Goal: Check status

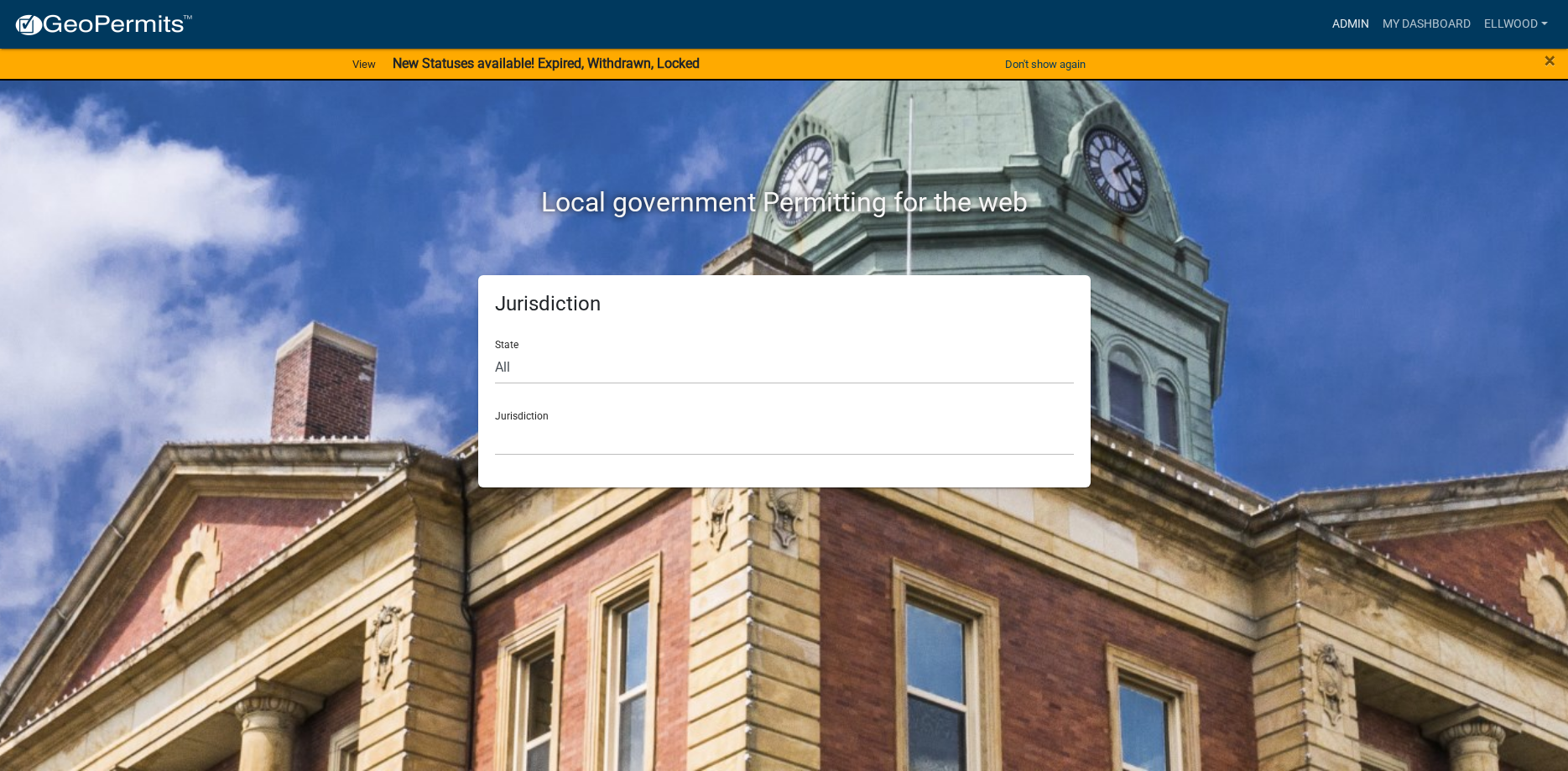
click at [1357, 27] on link "Admin" at bounding box center [1350, 24] width 50 height 32
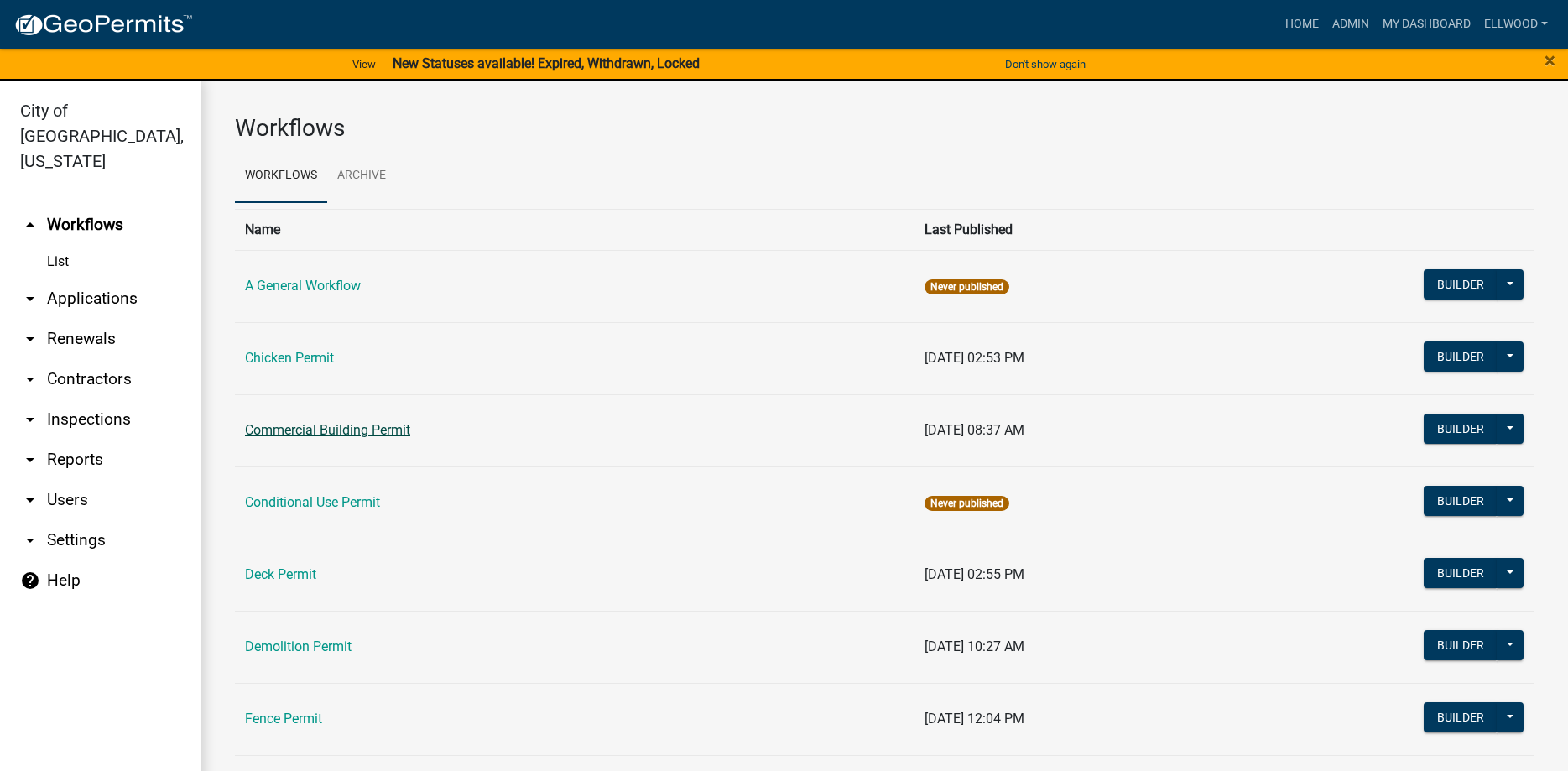
click at [368, 428] on link "Commercial Building Permit" at bounding box center [328, 430] width 166 height 16
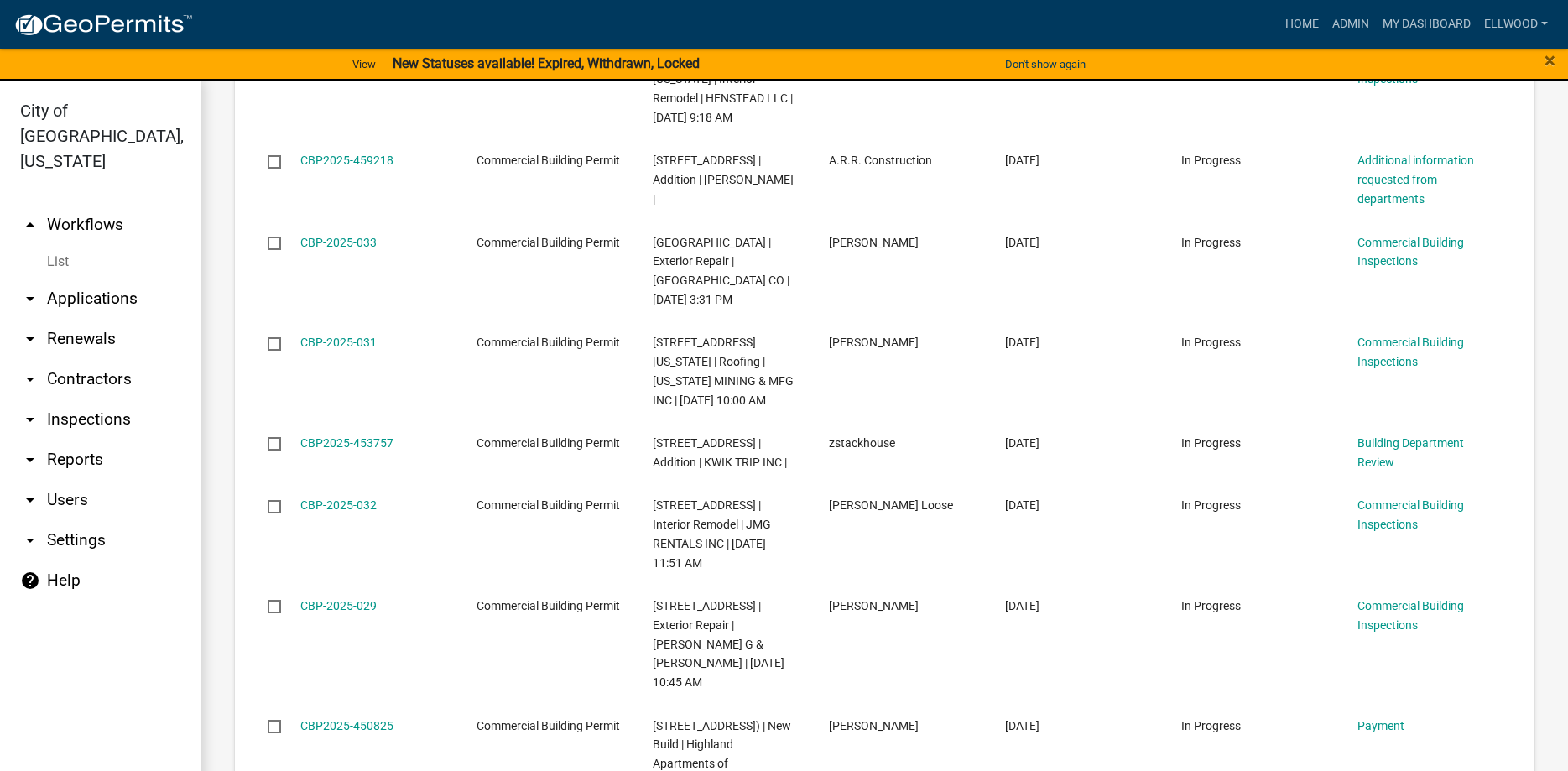
scroll to position [2344, 0]
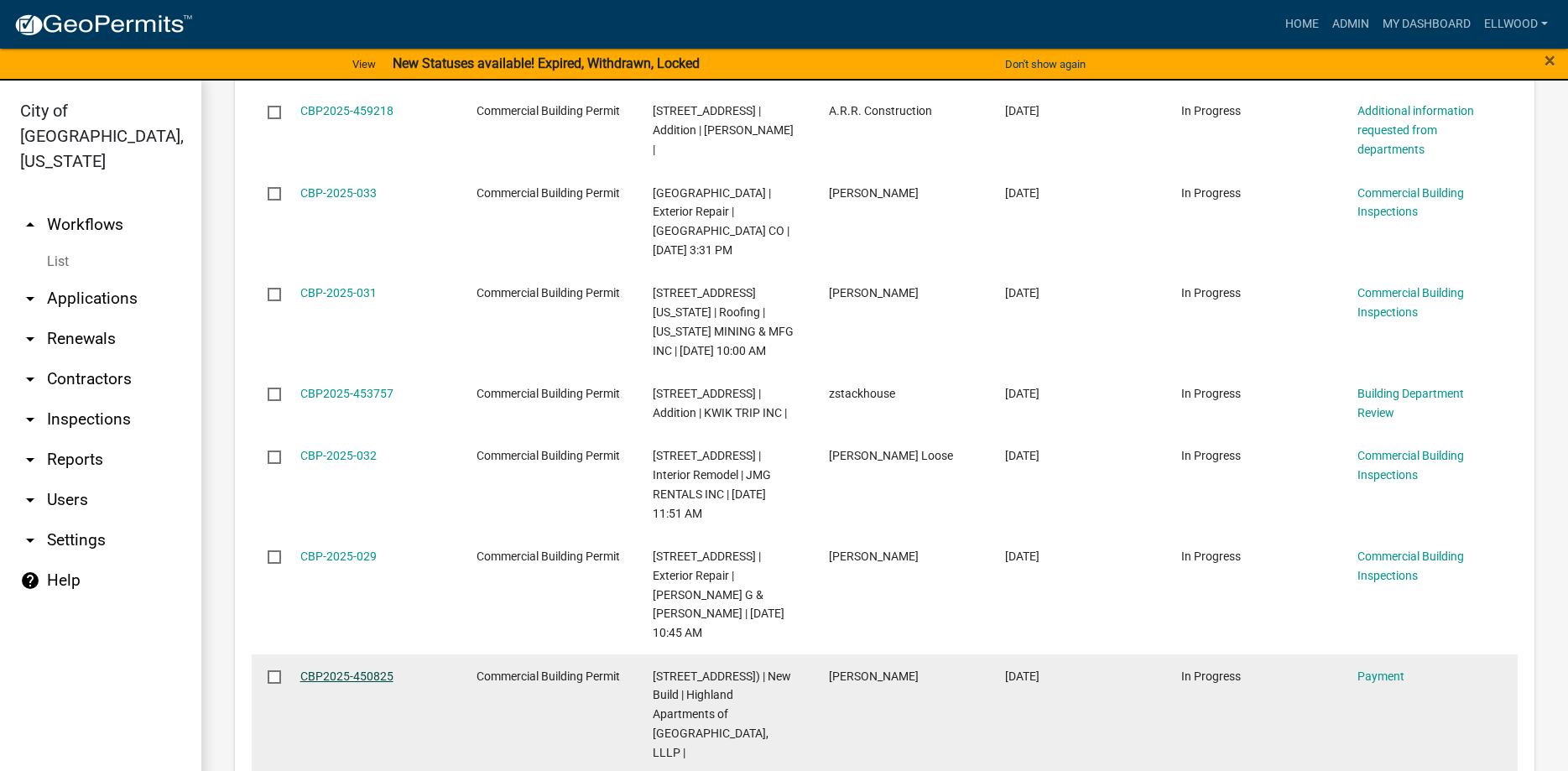
click at [360, 669] on link "CBP2025-450825" at bounding box center [347, 675] width 93 height 13
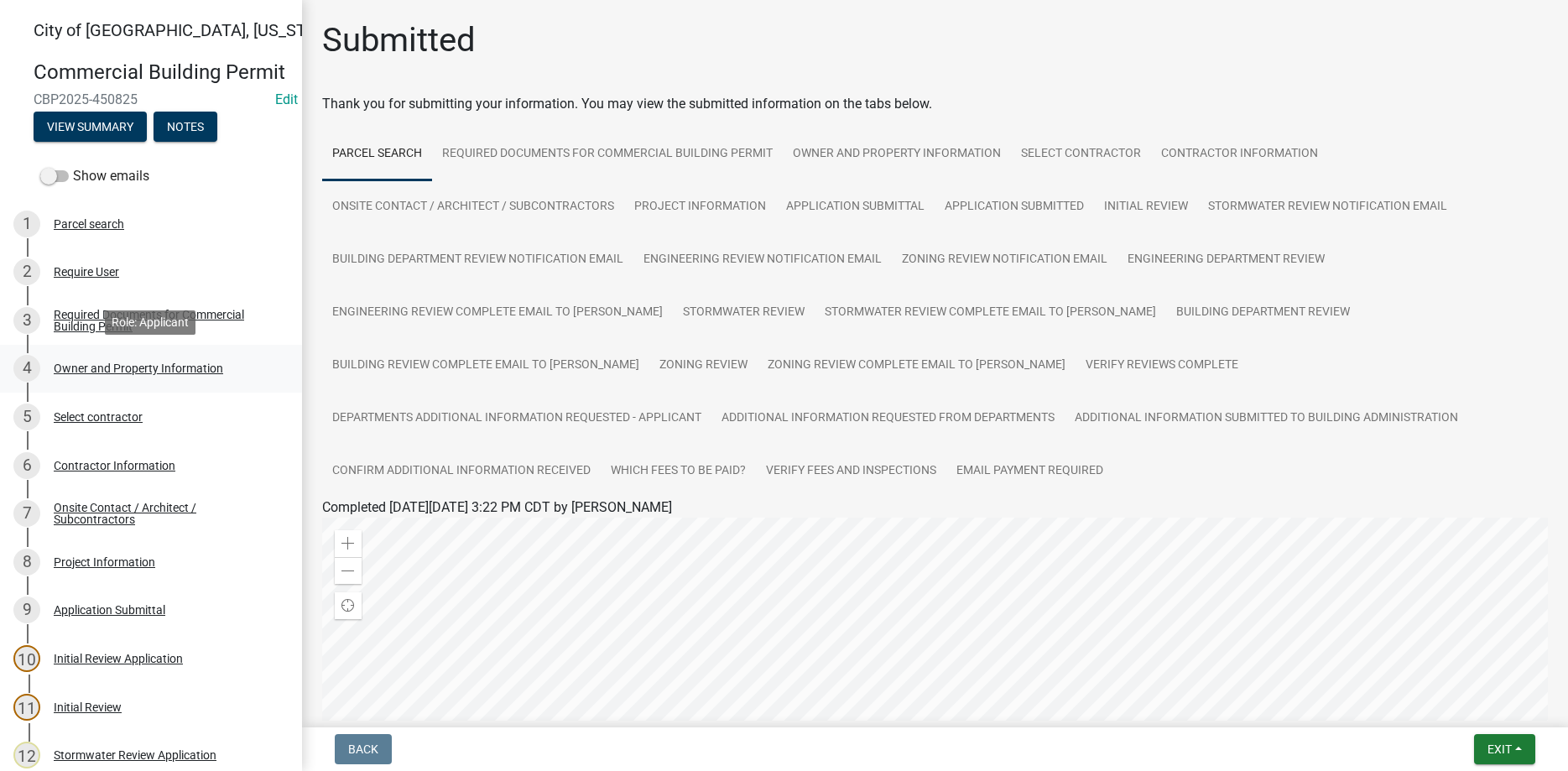
click at [94, 365] on div "Owner and Property Information" at bounding box center [138, 368] width 169 height 12
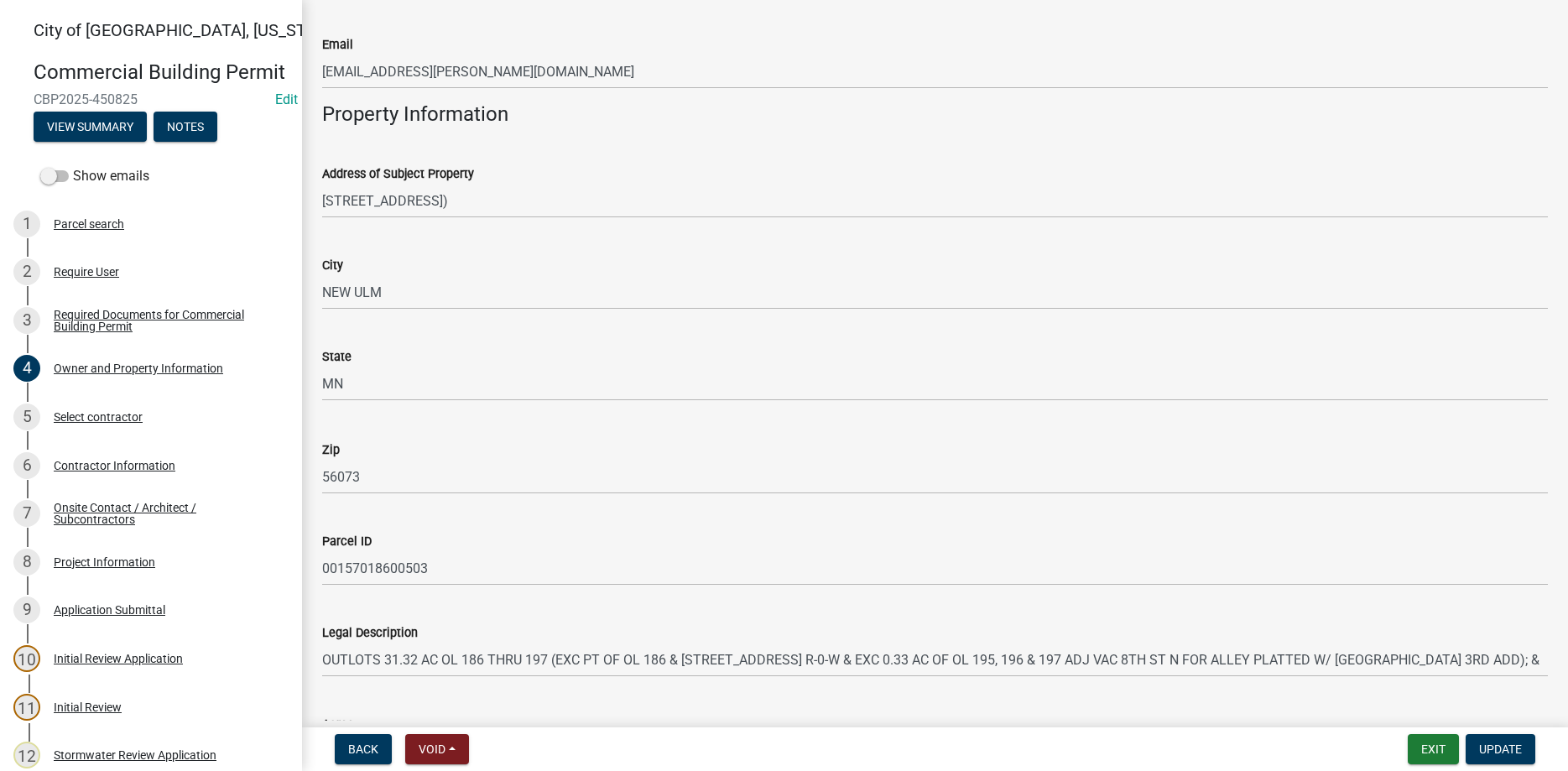
scroll to position [987, 0]
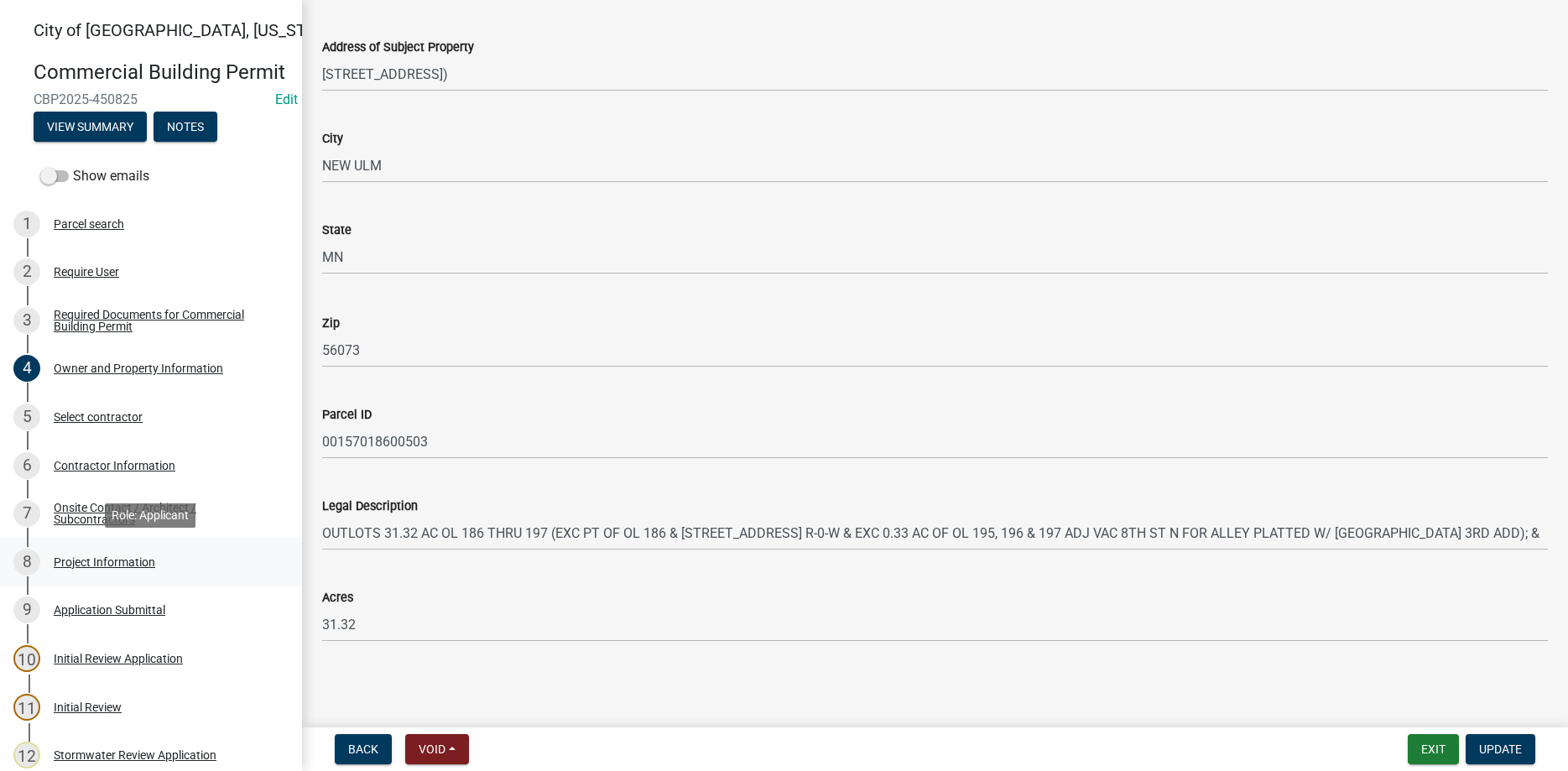
click at [123, 554] on div "8 Project Information" at bounding box center [144, 562] width 261 height 27
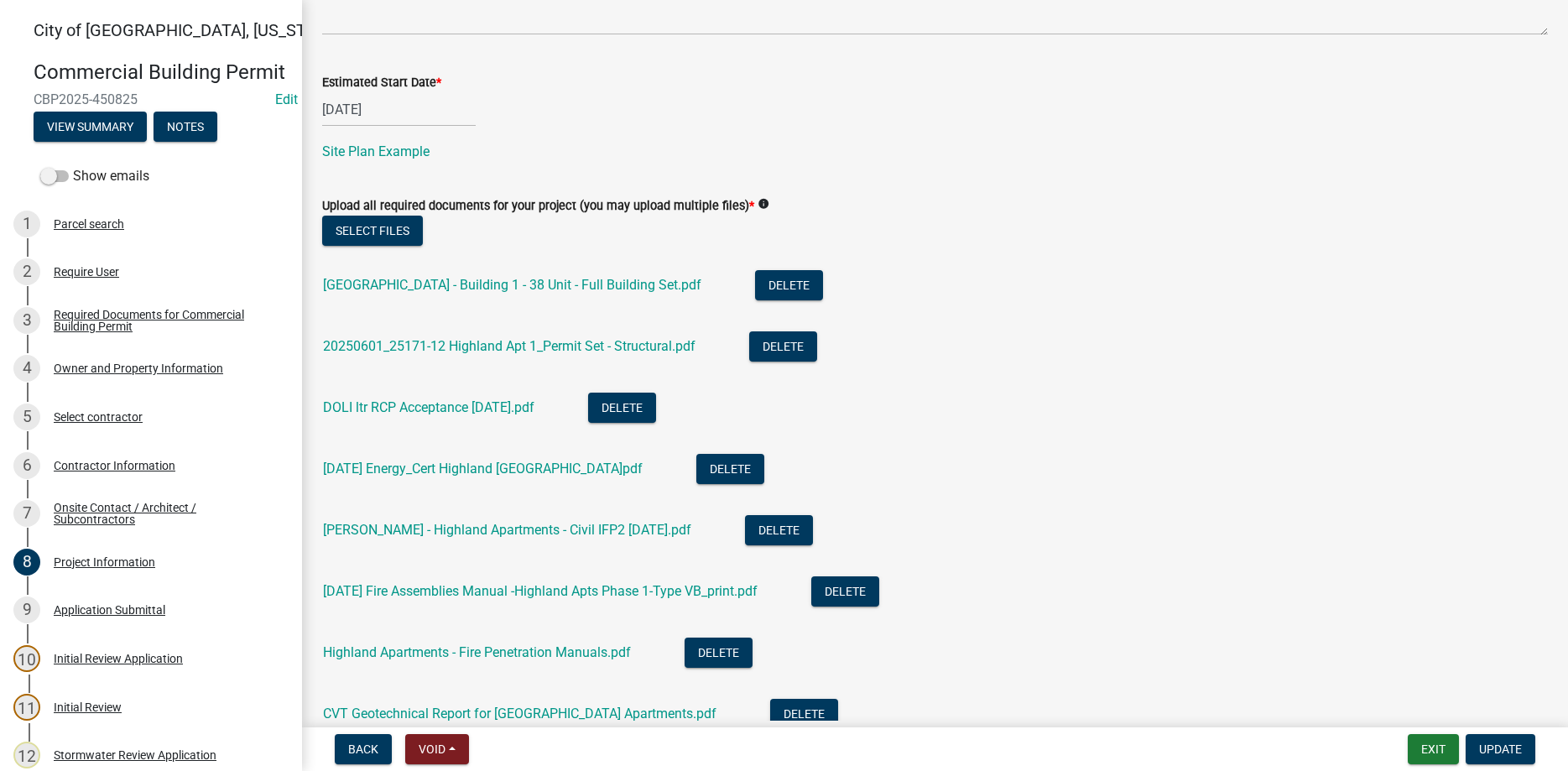
scroll to position [1052, 0]
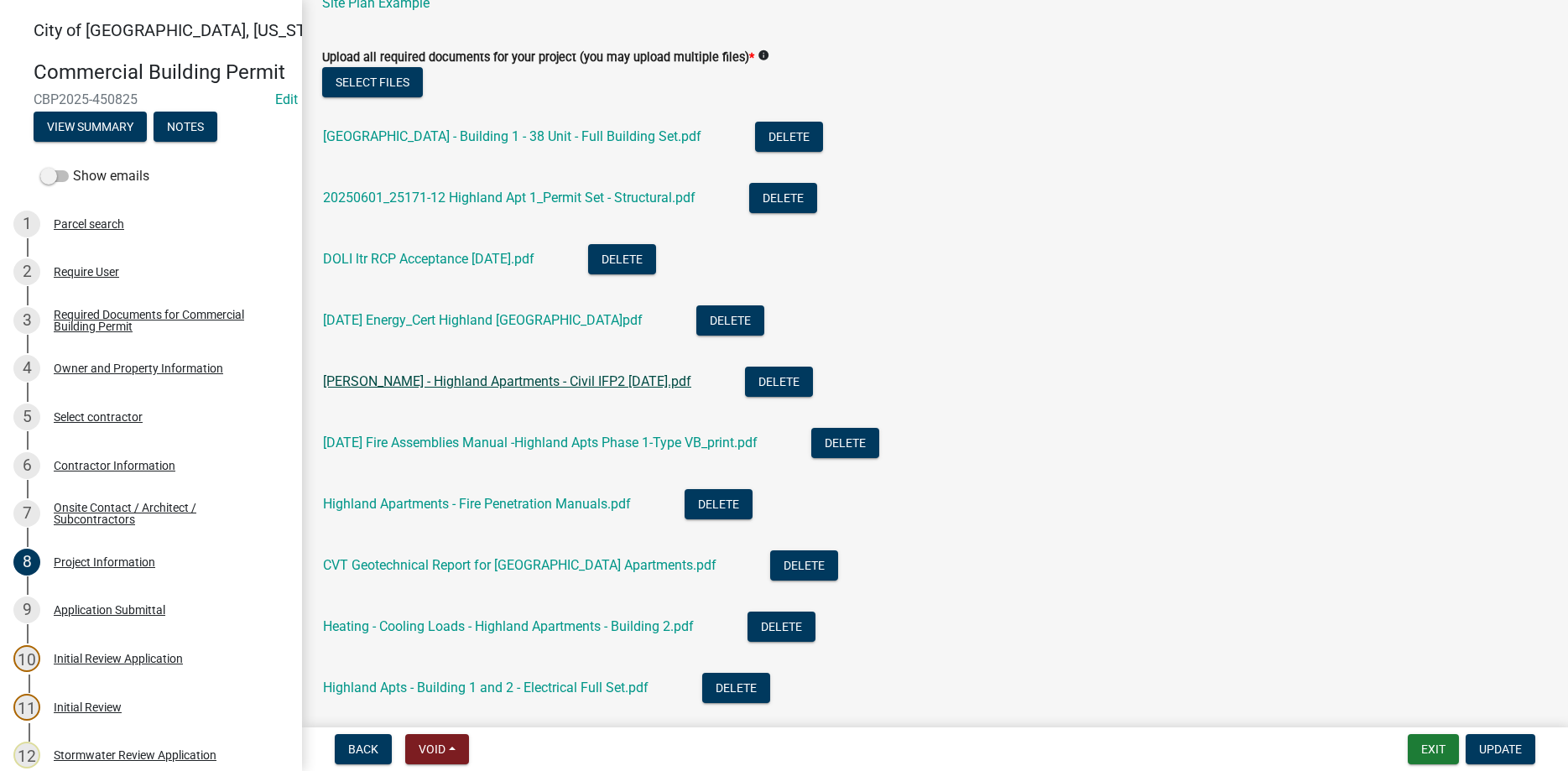
click at [512, 380] on link "[PERSON_NAME] - Highland Apartments - Civil IFP2 [DATE].pdf" at bounding box center [507, 381] width 368 height 16
